Goal: Check status

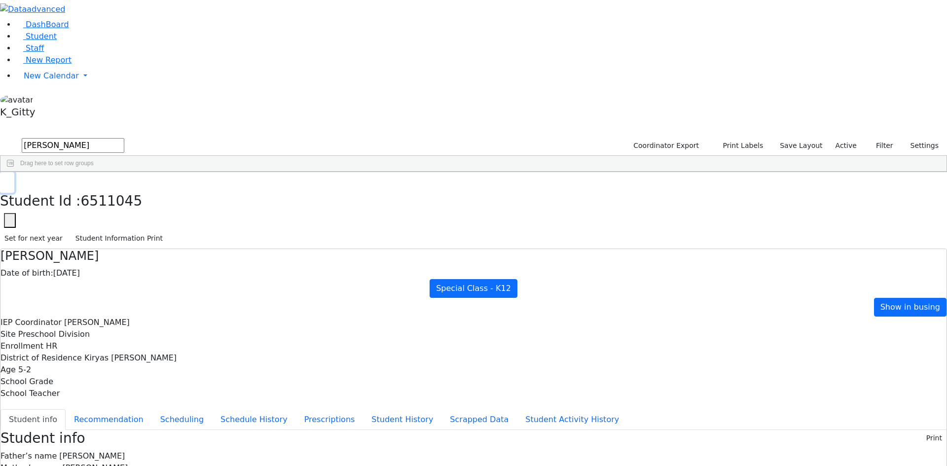
click at [10, 180] on icon "button" at bounding box center [6, 183] width 5 height 6
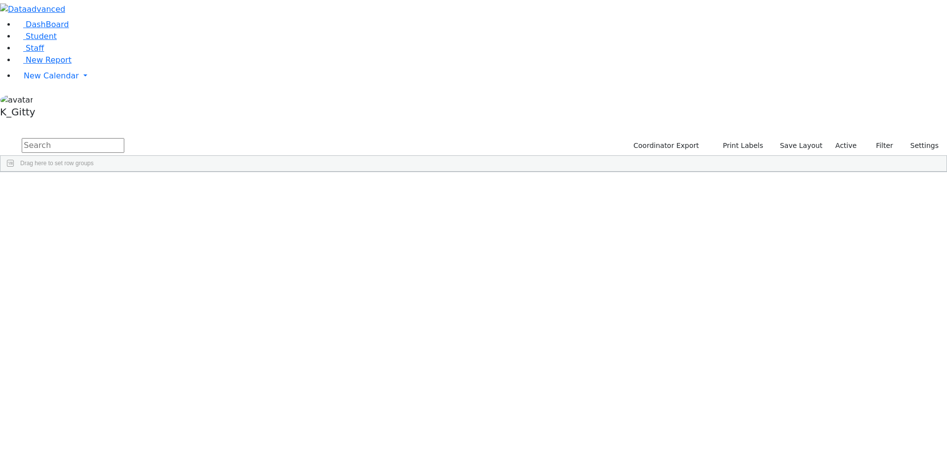
click at [124, 138] on input "text" at bounding box center [73, 145] width 103 height 15
type input "katz"
click at [126, 340] on div "Katz" at bounding box center [95, 347] width 62 height 14
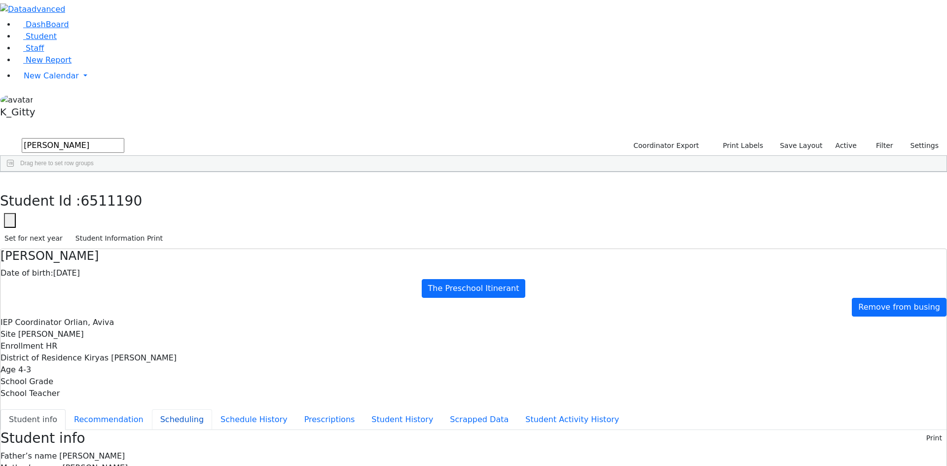
click at [212, 409] on button "Scheduling" at bounding box center [182, 419] width 60 height 21
